Goal: Task Accomplishment & Management: Use online tool/utility

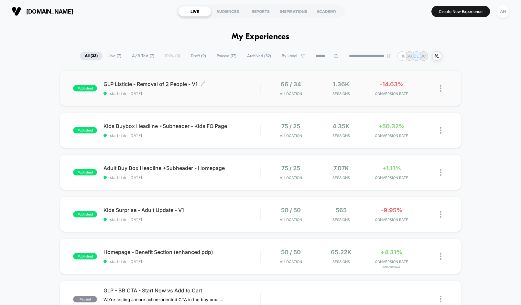
click at [248, 91] on span "start date: [DATE]" at bounding box center [182, 93] width 157 height 5
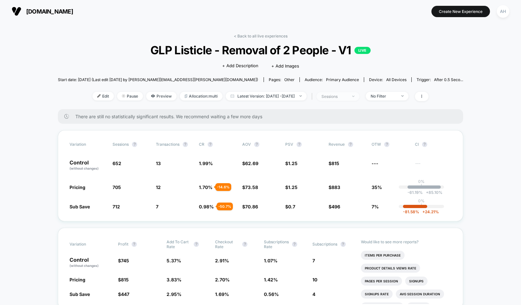
click at [360, 100] on span "sessions" at bounding box center [338, 96] width 43 height 9
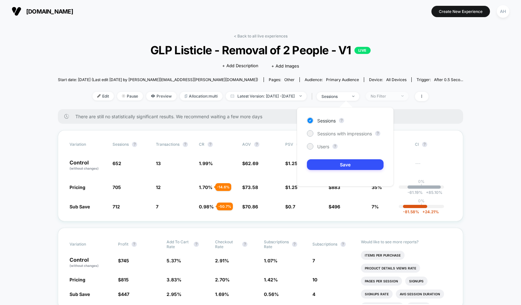
click at [386, 98] on div "No Filter" at bounding box center [384, 96] width 26 height 5
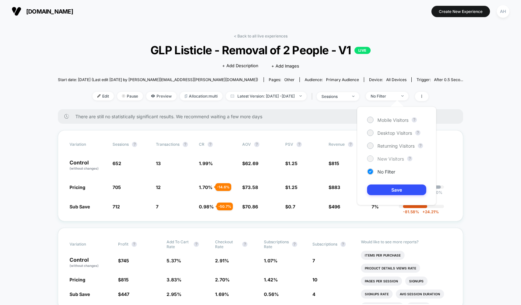
click at [386, 158] on span "New Visitors" at bounding box center [391, 159] width 27 height 6
click at [387, 188] on button "Save" at bounding box center [396, 190] width 59 height 11
